Goal: Feedback & Contribution: Leave review/rating

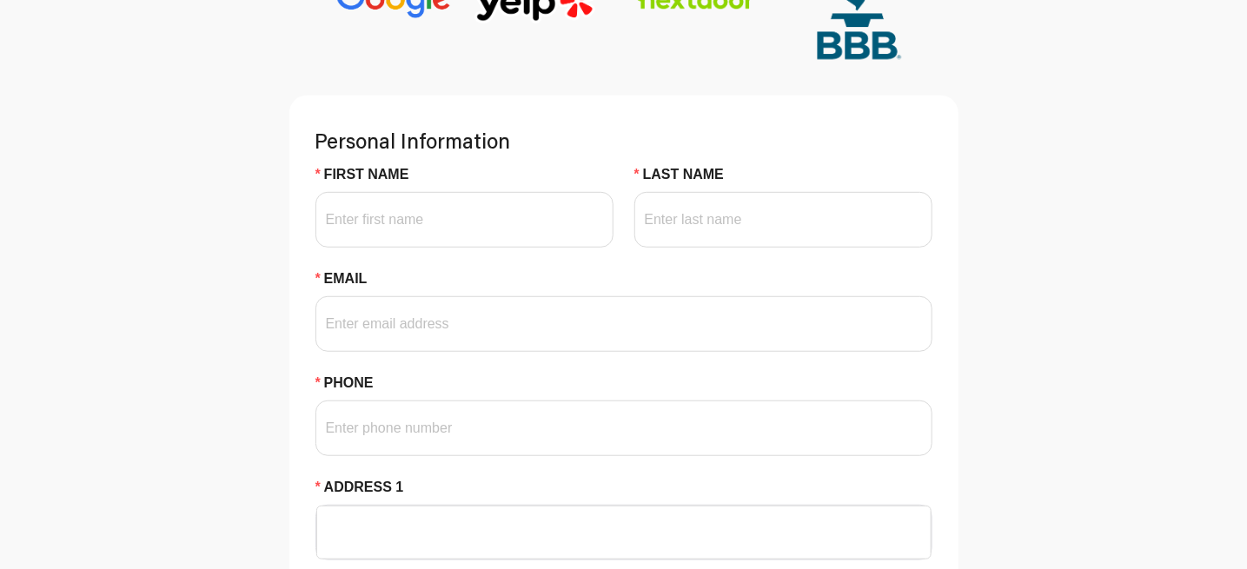
scroll to position [347, 0]
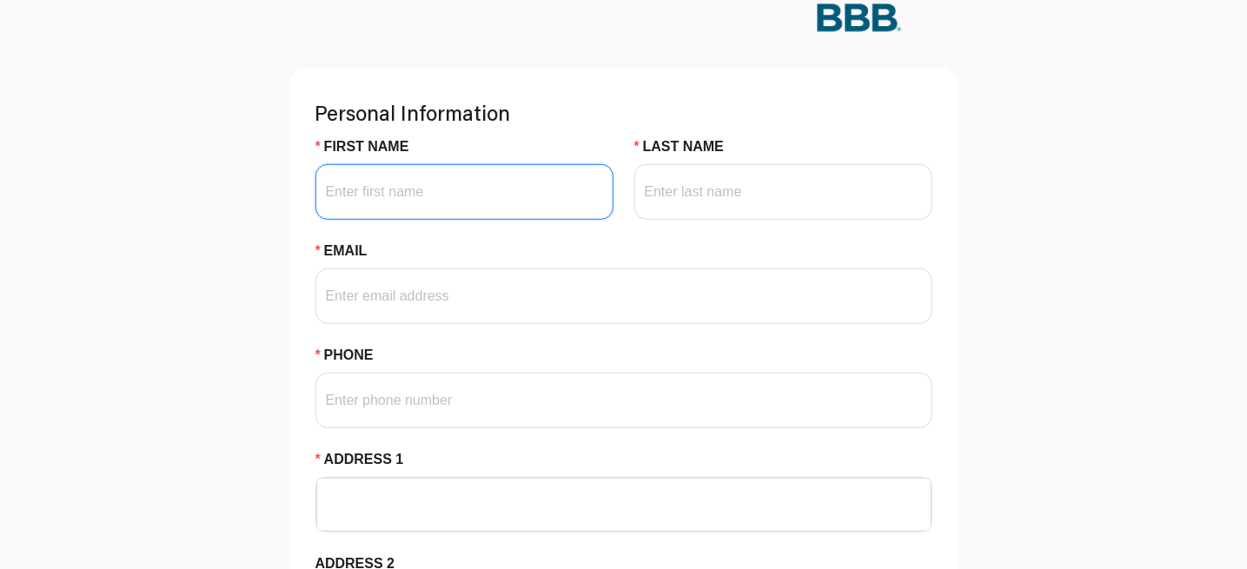
click at [456, 220] on input "First Name" at bounding box center [464, 192] width 298 height 56
type input "[PERSON_NAME]"
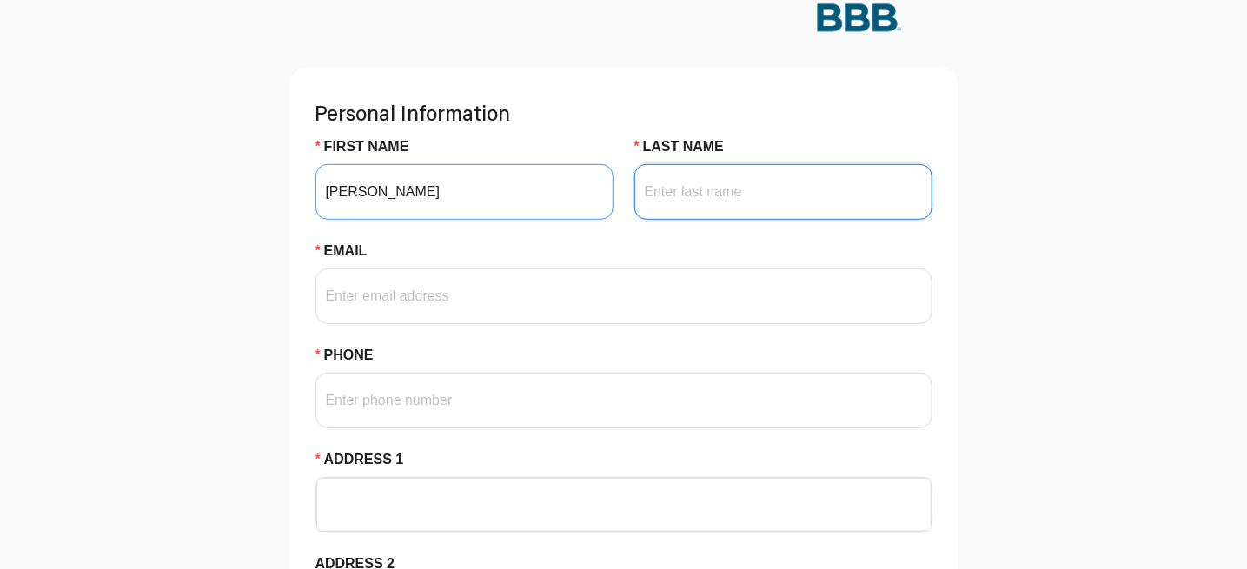
type input "[PERSON_NAME]"
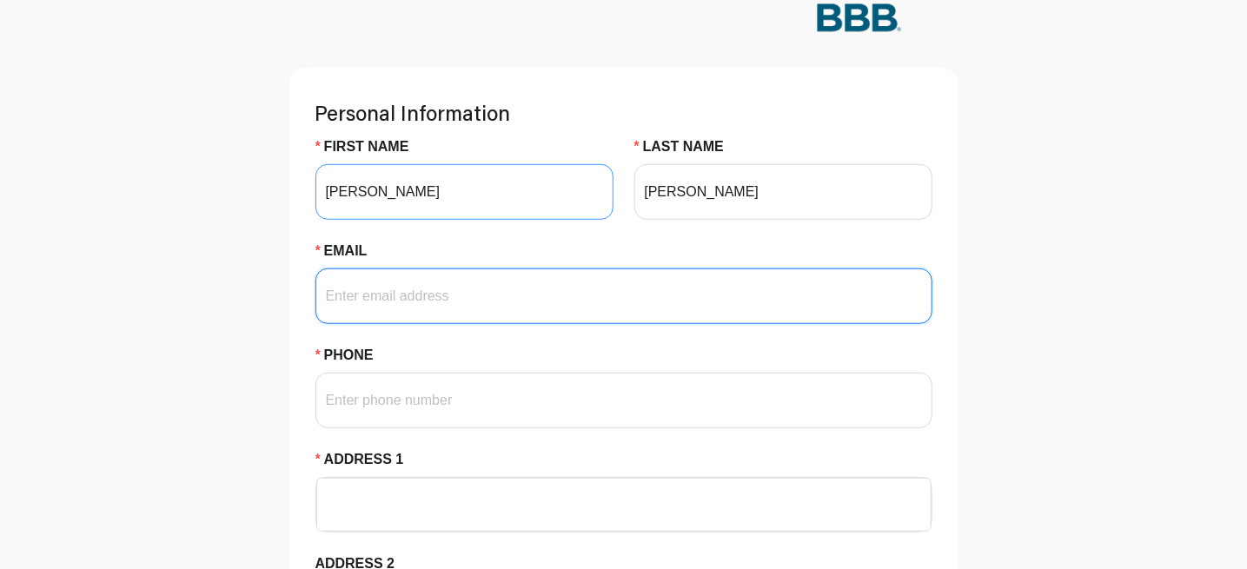
type input "[EMAIL_ADDRESS][DOMAIN_NAME]"
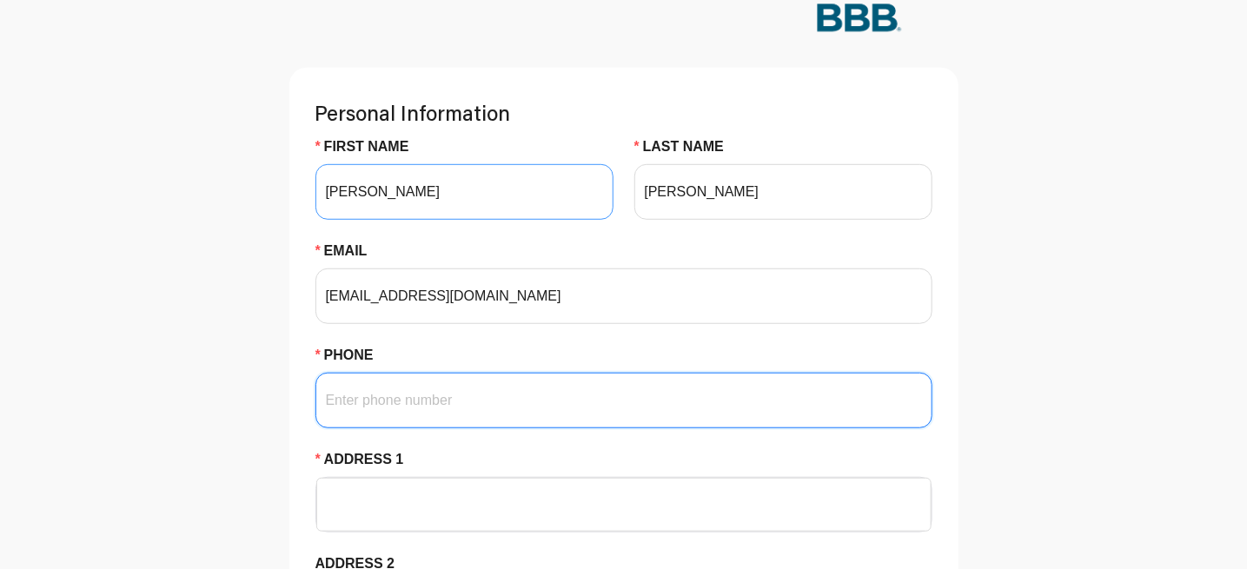
type input "3208150526"
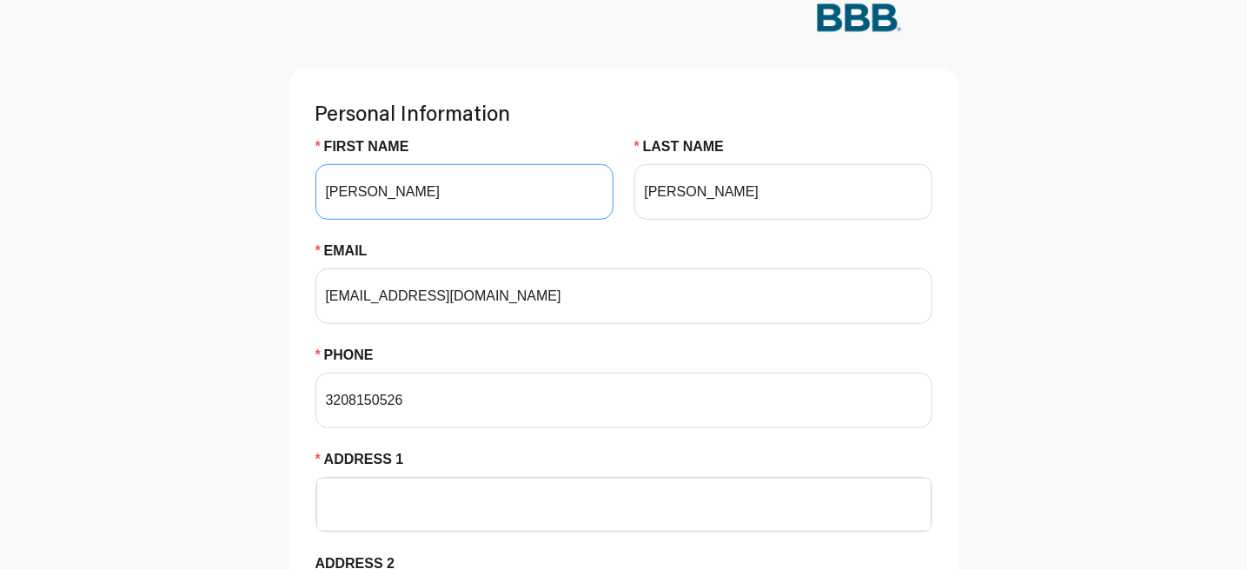
type input "[PERSON_NAME]"
type input "56215"
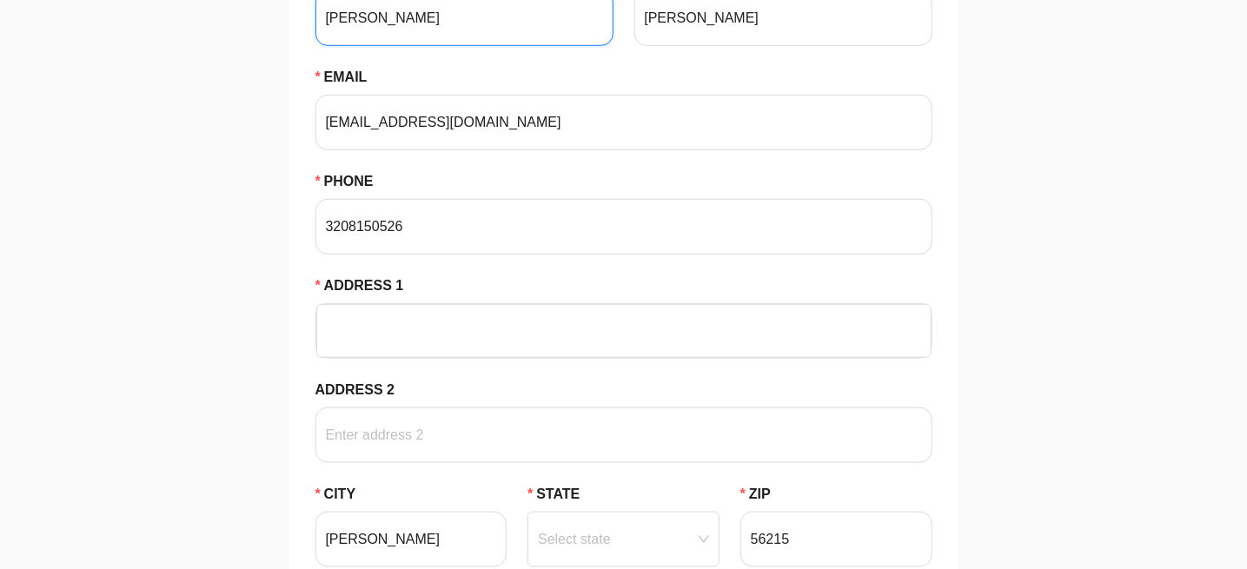
scroll to position [695, 0]
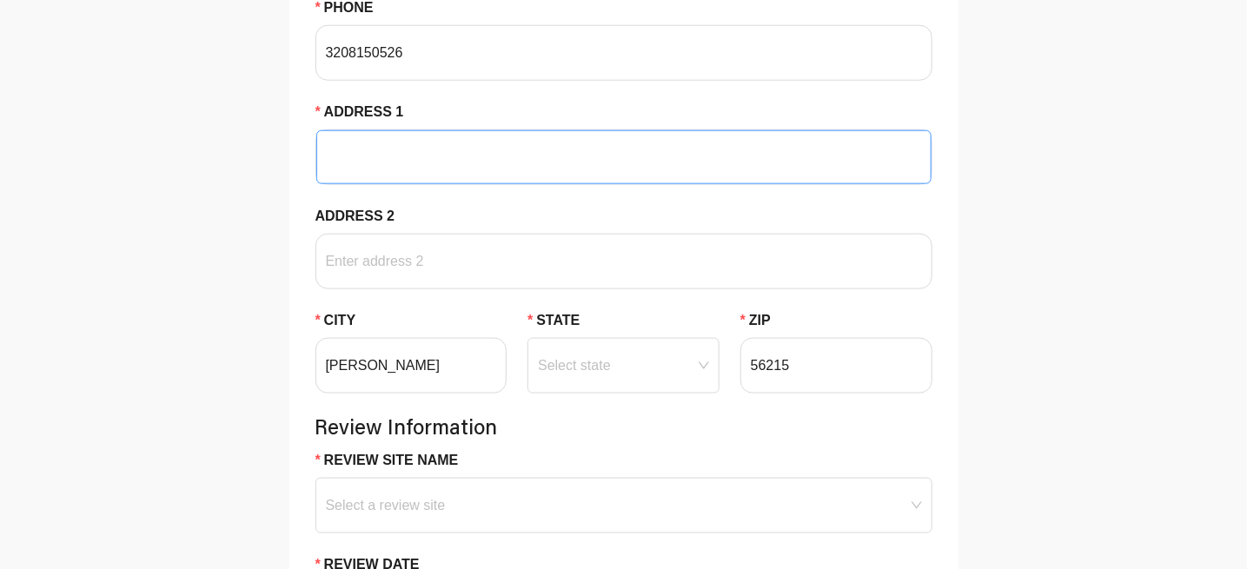
click at [390, 183] on input "Address 1" at bounding box center [624, 157] width 594 height 52
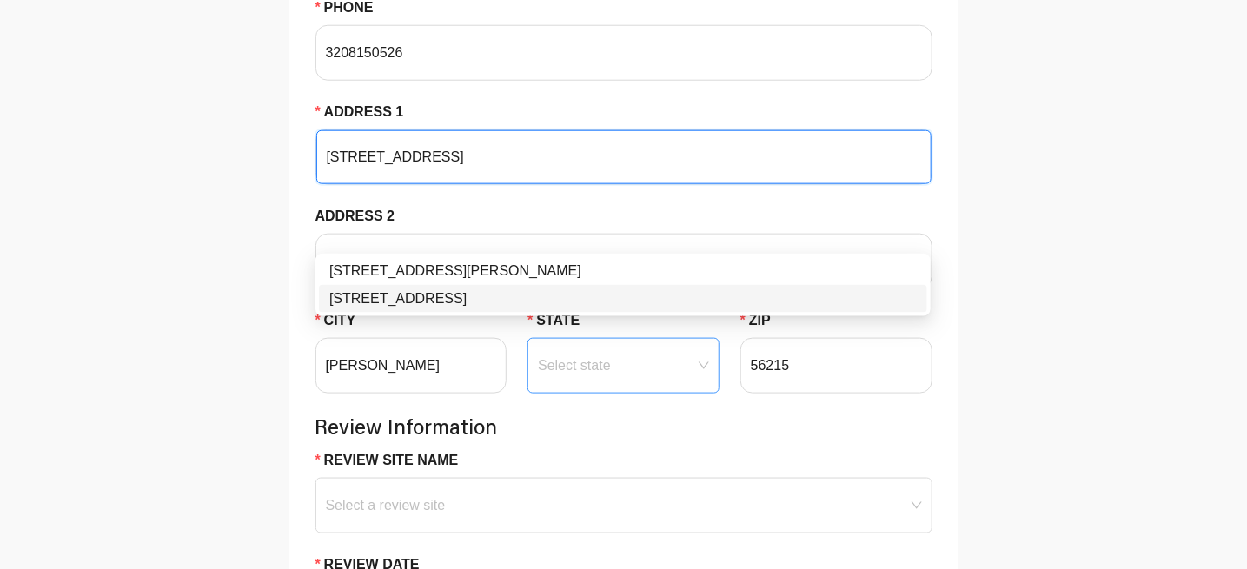
type input "[STREET_ADDRESS]"
click at [598, 365] on input "State" at bounding box center [623, 352] width 171 height 26
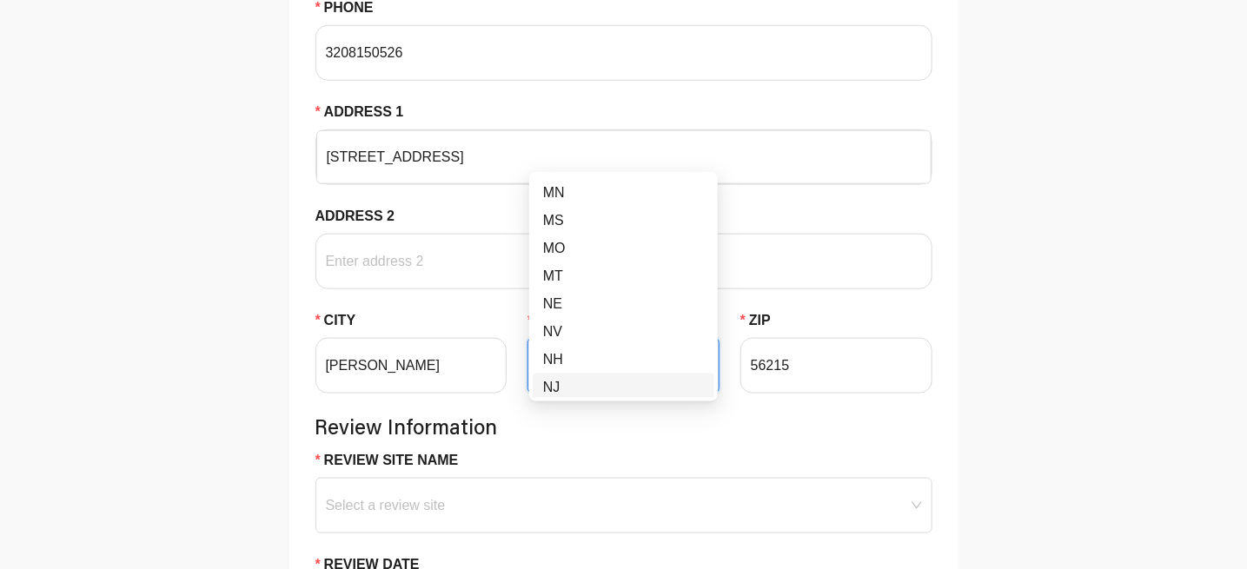
scroll to position [608, 0]
click at [555, 221] on div "MN" at bounding box center [623, 220] width 161 height 21
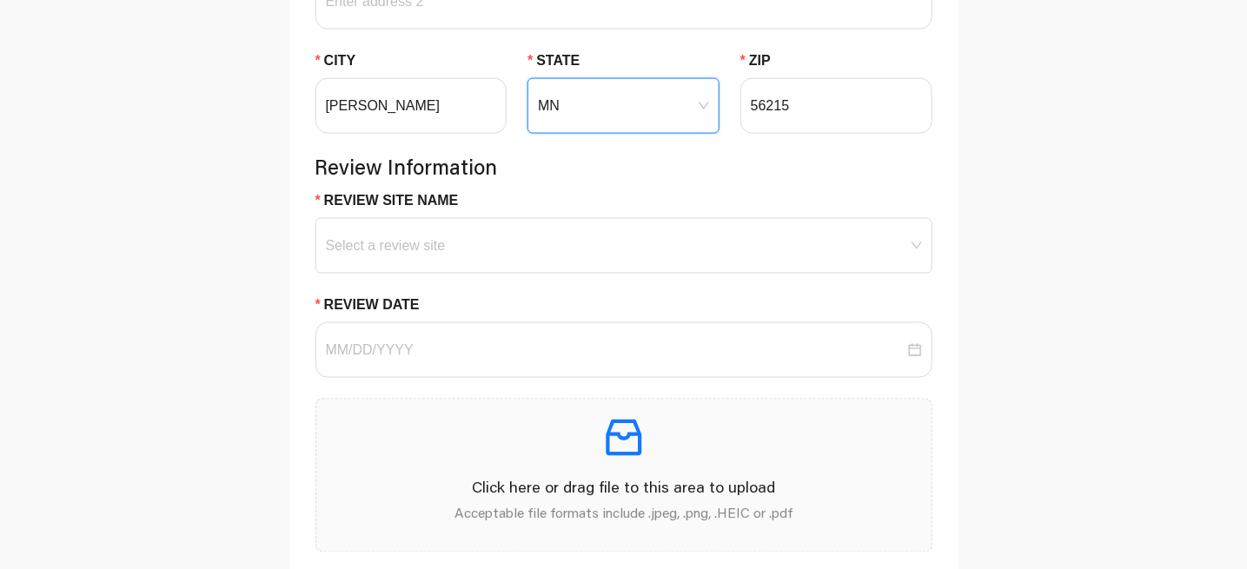
scroll to position [956, 0]
click at [579, 272] on span at bounding box center [624, 245] width 596 height 54
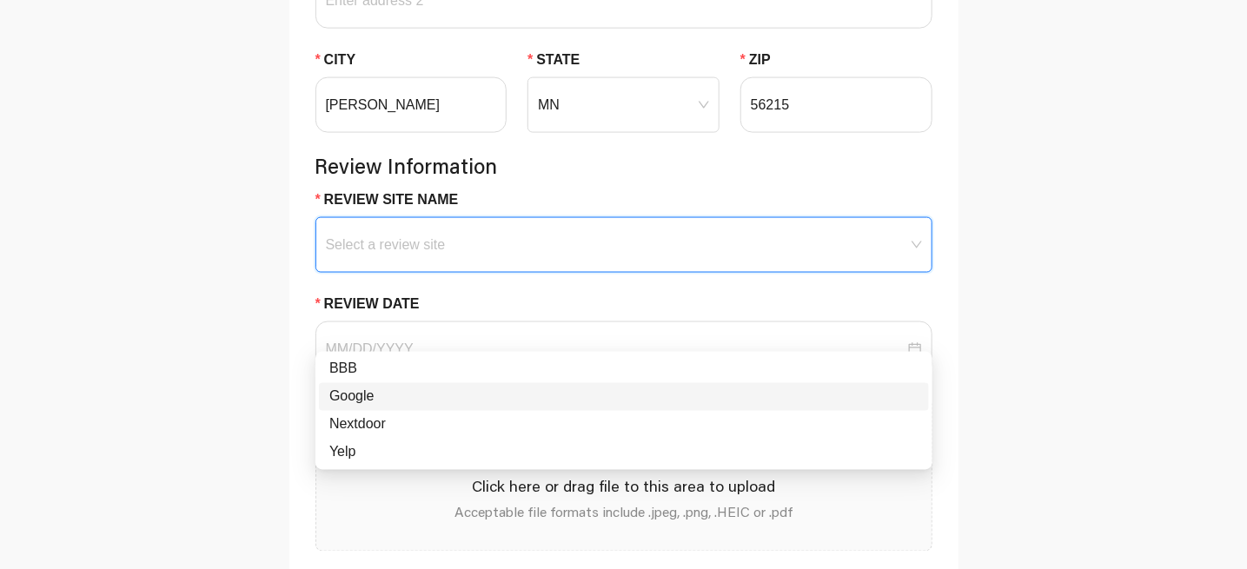
click at [358, 397] on div "Google" at bounding box center [623, 397] width 589 height 21
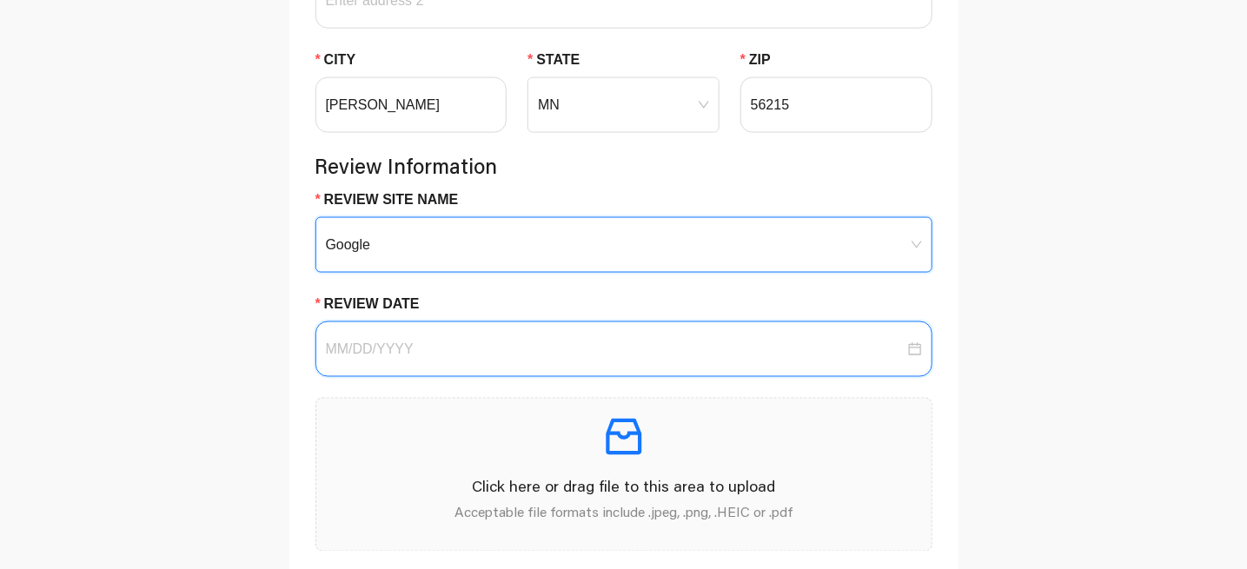
click at [493, 360] on input "Review Date" at bounding box center [615, 349] width 579 height 21
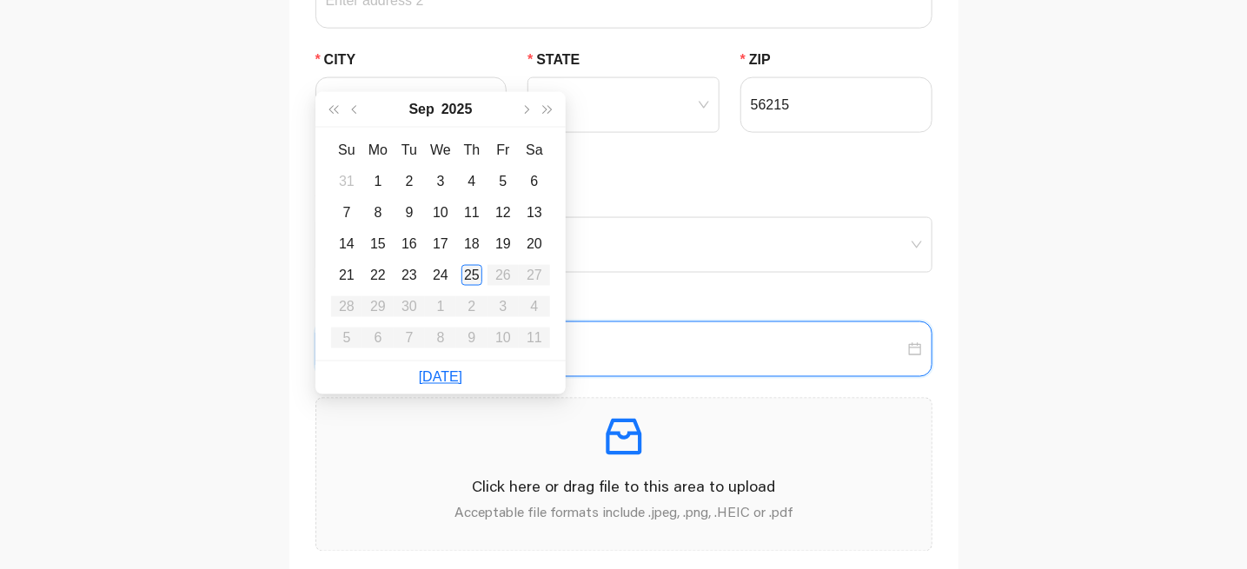
type input "[DATE]"
click at [472, 274] on div "25" at bounding box center [471, 275] width 21 height 21
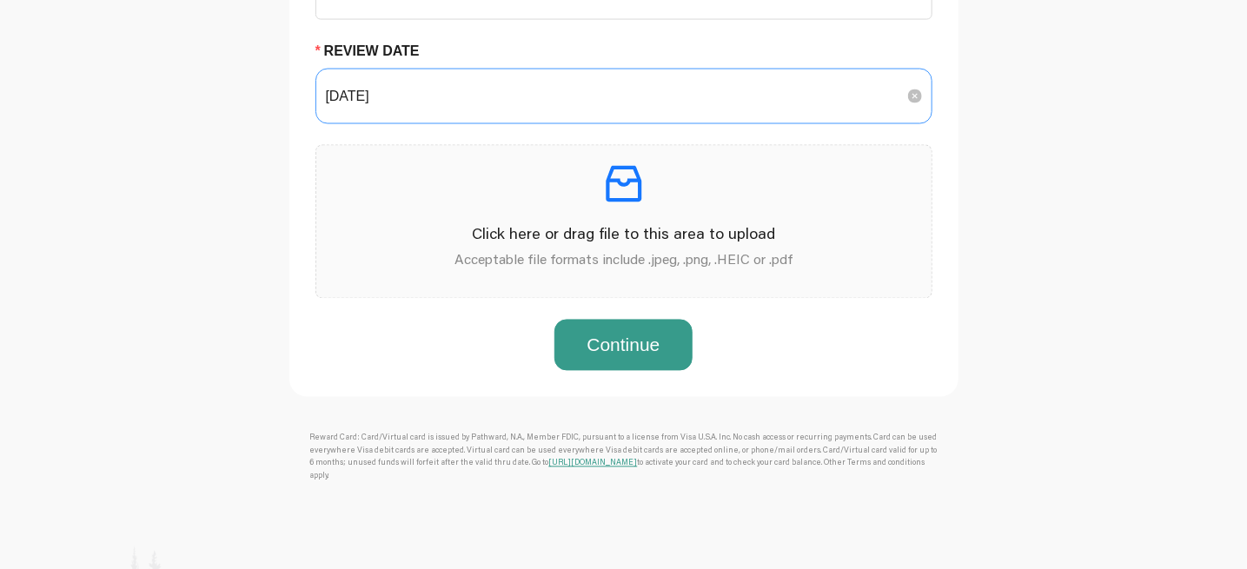
scroll to position [1216, 0]
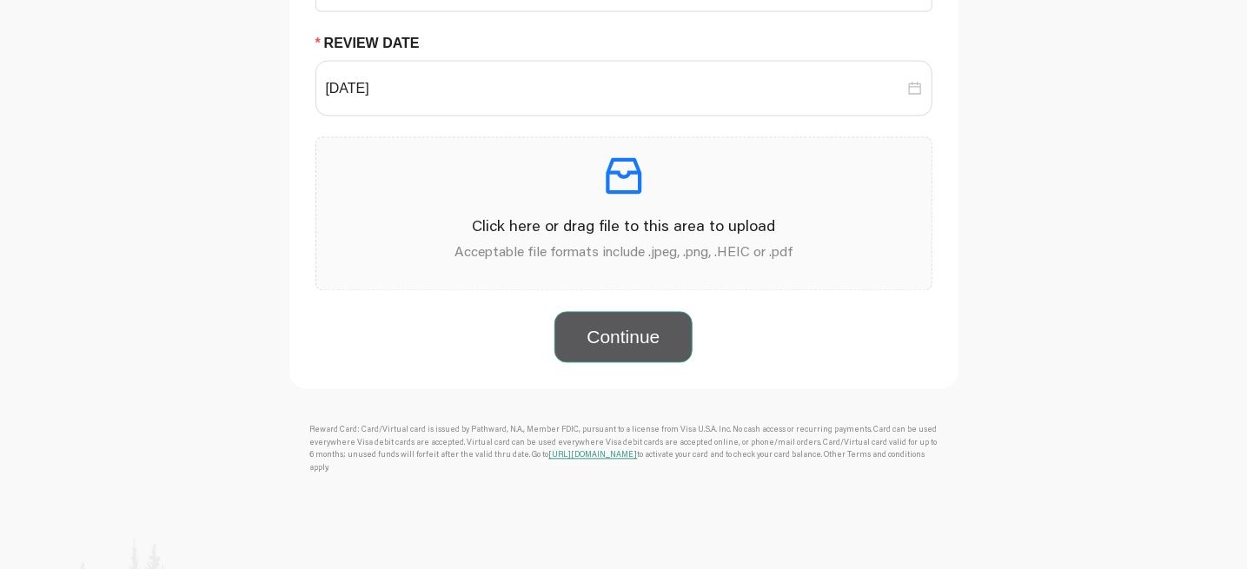
click at [646, 364] on button "Continue" at bounding box center [622, 338] width 137 height 52
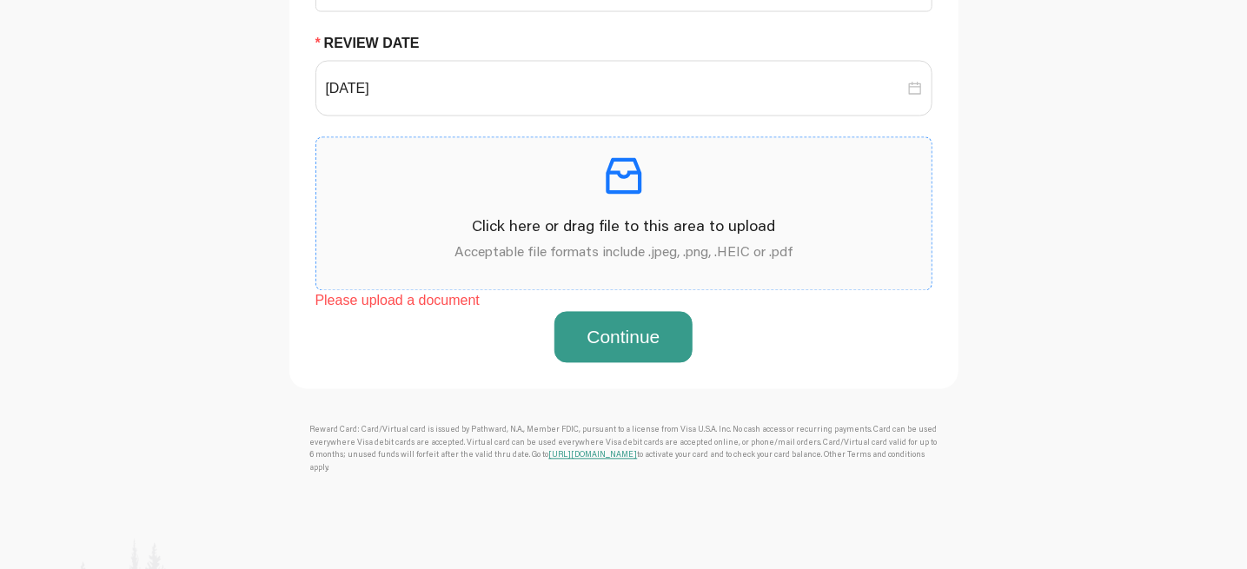
click at [656, 238] on p "Click here or drag file to this area to upload" at bounding box center [623, 226] width 587 height 23
